Goal: Check status: Check status

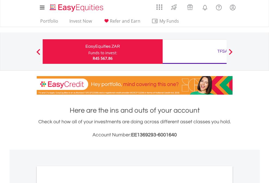
click at [89, 51] on div "Funds to invest:" at bounding box center [103, 52] width 29 height 5
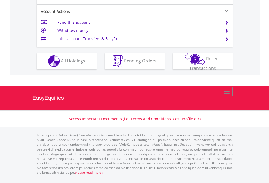
scroll to position [533, 0]
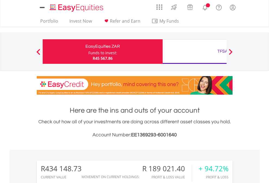
scroll to position [428, 0]
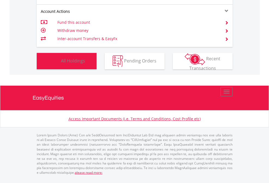
scroll to position [52, 86]
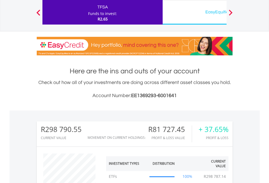
scroll to position [52, 86]
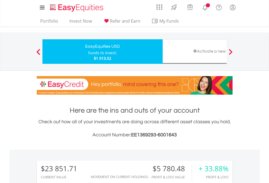
scroll to position [52, 86]
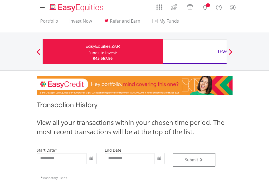
type input "**********"
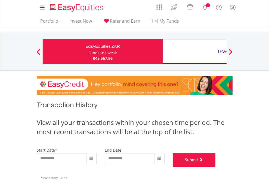
click at [216, 166] on button "Submit" at bounding box center [194, 160] width 43 height 14
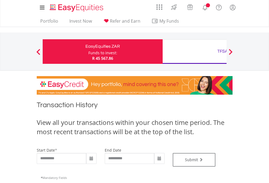
click at [195, 51] on div "TFSA" at bounding box center [223, 51] width 114 height 8
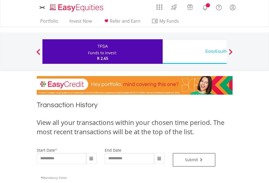
type input "**********"
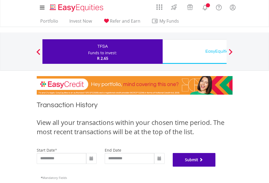
click at [216, 166] on button "Submit" at bounding box center [194, 160] width 43 height 14
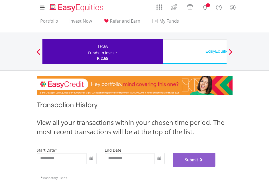
scroll to position [221, 0]
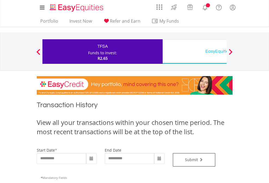
click at [195, 51] on div "EasyEquities USD" at bounding box center [223, 51] width 114 height 8
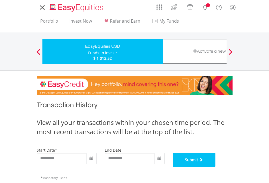
click at [216, 166] on button "Submit" at bounding box center [194, 160] width 43 height 14
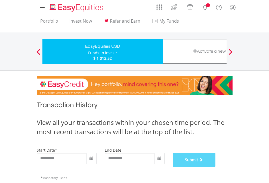
scroll to position [221, 0]
